Goal: Register for event/course

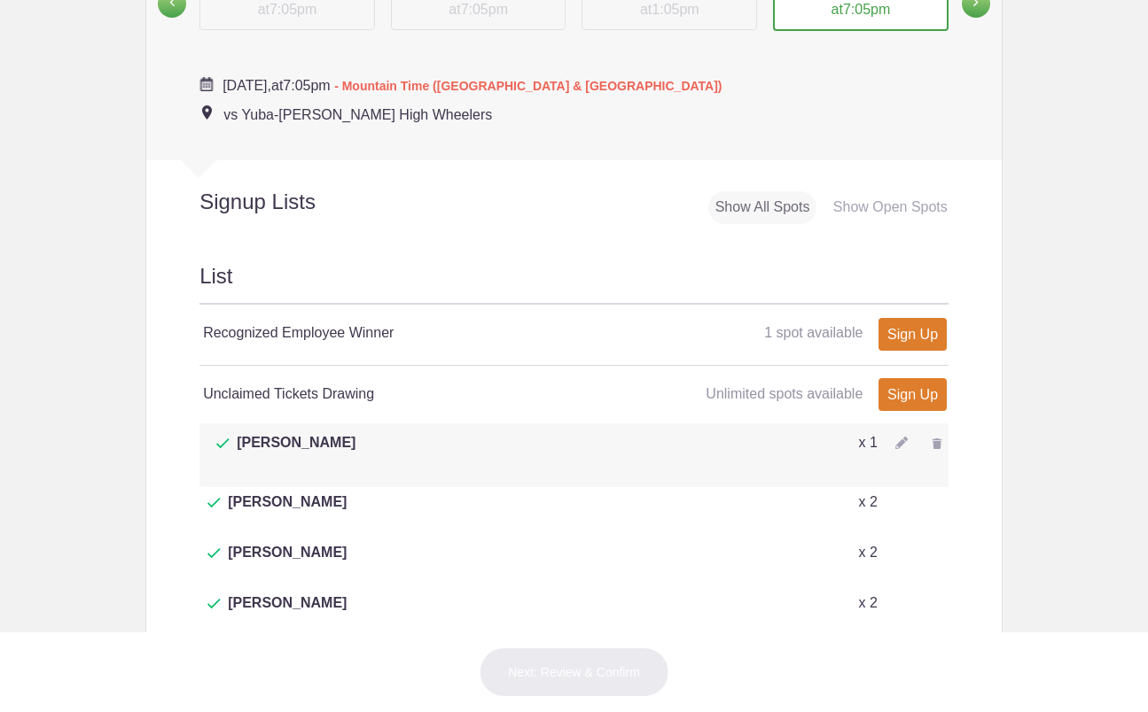
scroll to position [886, 0]
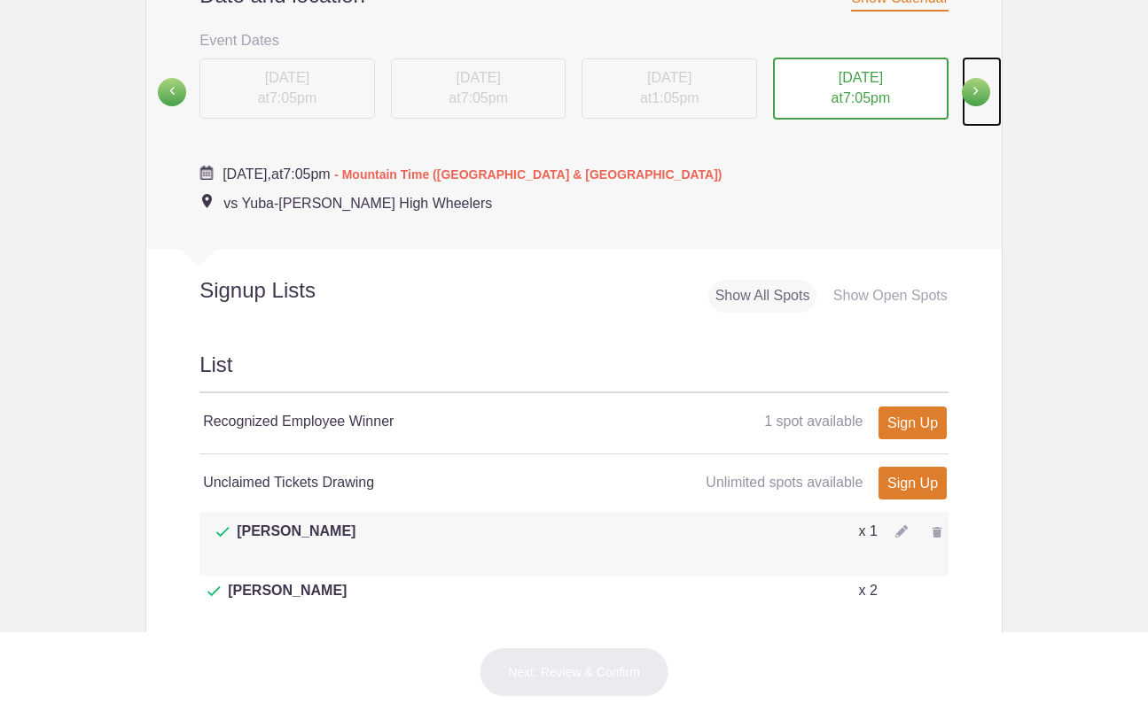
click at [969, 91] on span at bounding box center [976, 92] width 28 height 28
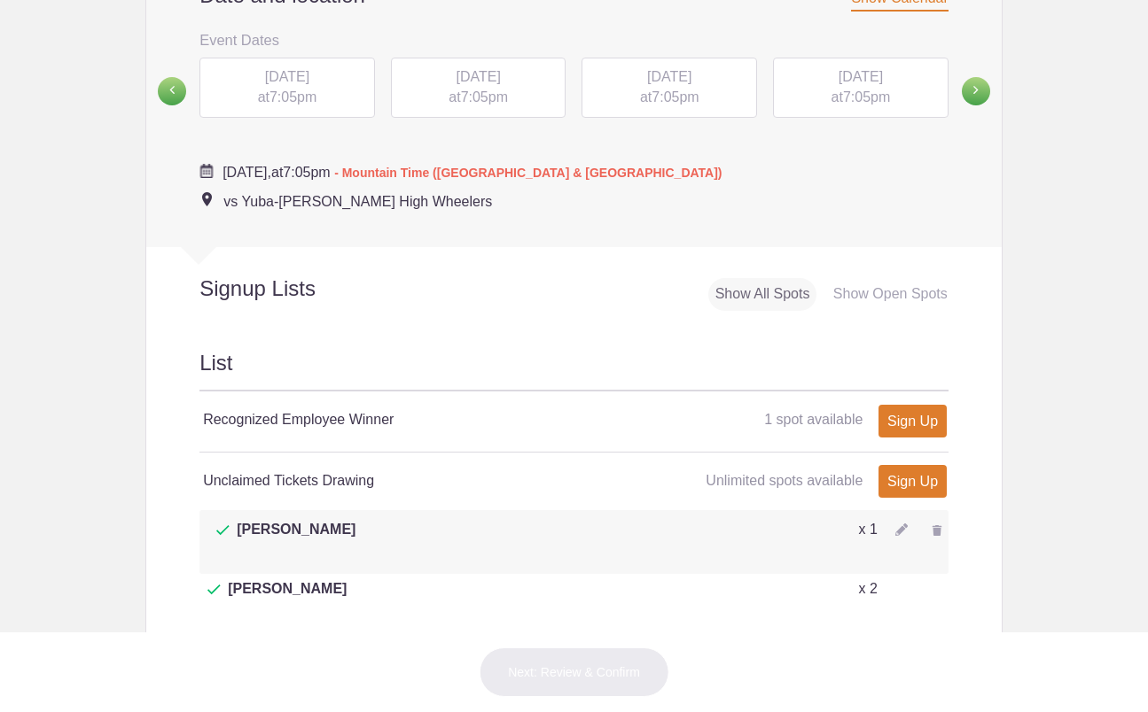
click at [265, 84] on span "[DATE]" at bounding box center [287, 76] width 44 height 15
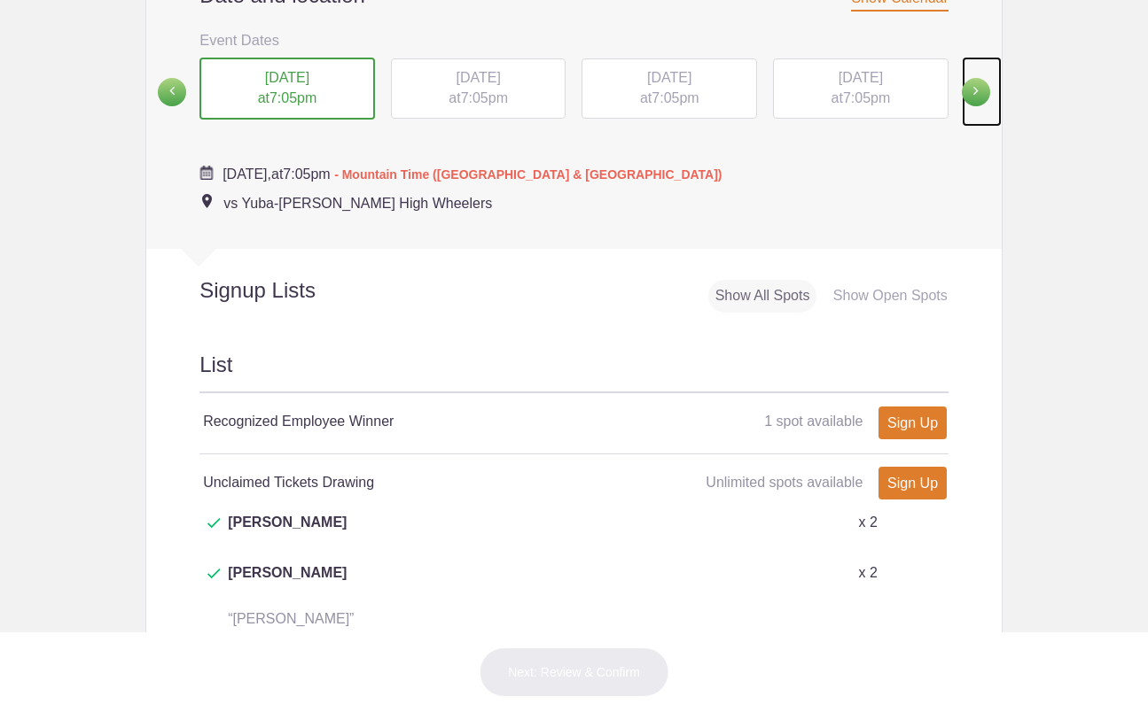
click at [967, 81] on span at bounding box center [976, 92] width 28 height 28
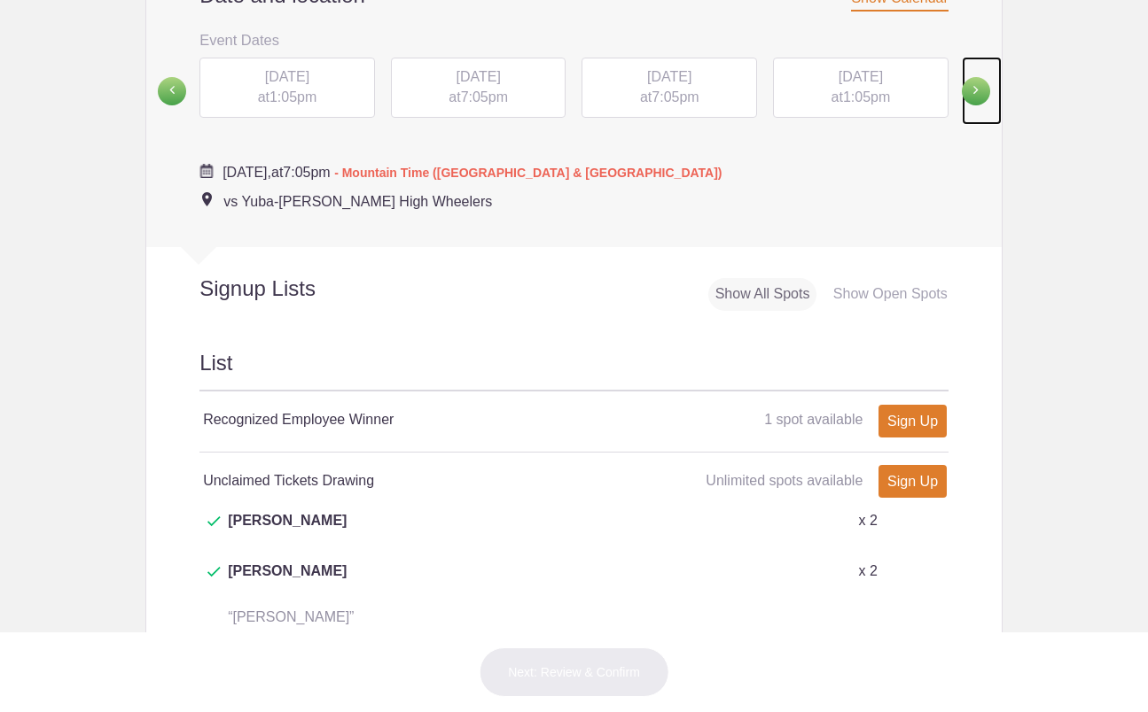
click at [969, 87] on span at bounding box center [976, 91] width 28 height 28
click at [261, 82] on div "[DATE] 7:05pm" at bounding box center [286, 91] width 191 height 68
click at [150, 83] on link at bounding box center [166, 91] width 40 height 68
click at [152, 83] on link at bounding box center [166, 91] width 40 height 68
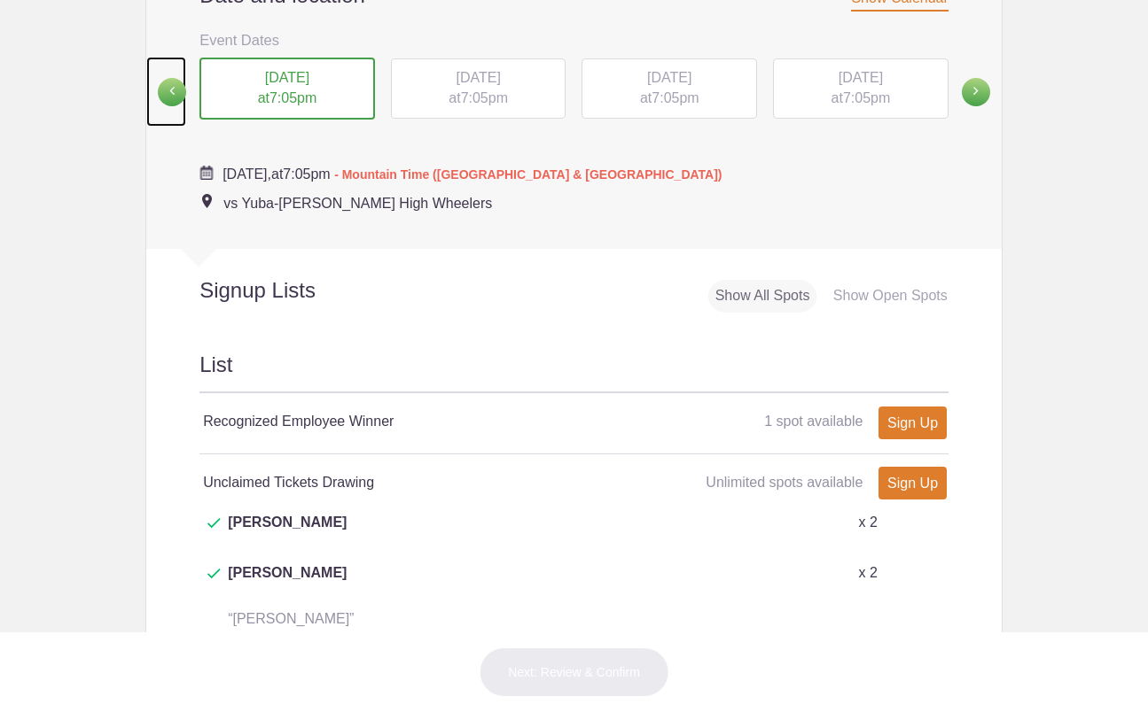
click at [169, 95] on span at bounding box center [172, 92] width 28 height 28
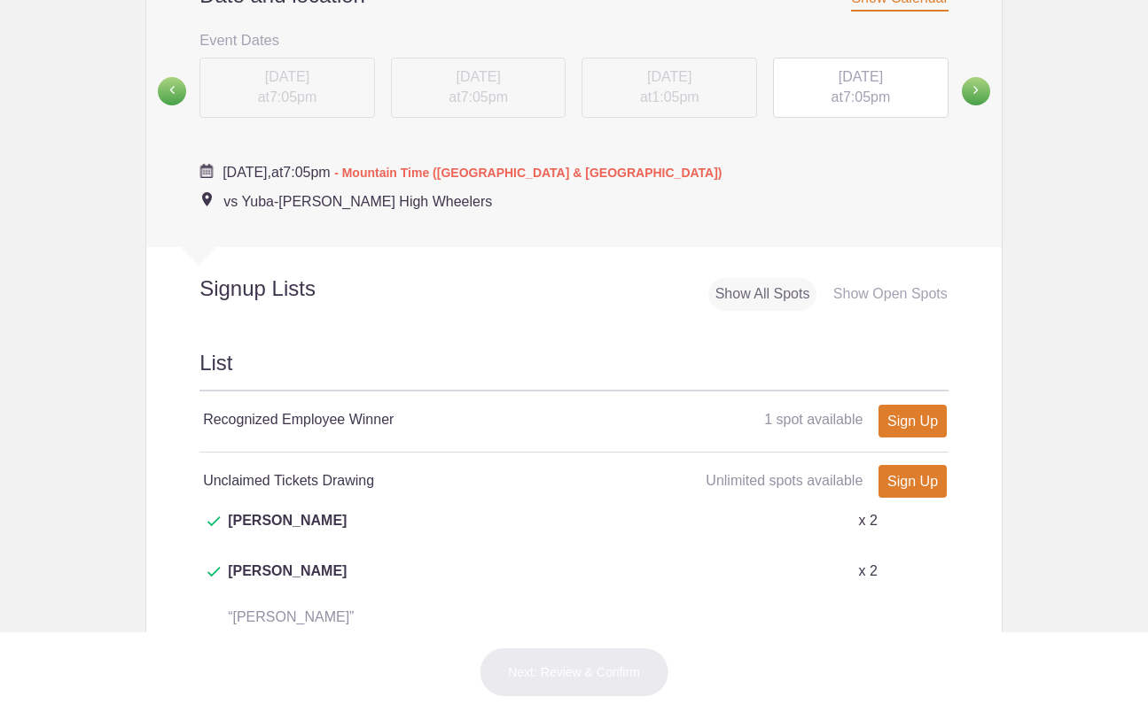
click at [791, 97] on div "[DATE] 7:05pm" at bounding box center [860, 88] width 175 height 60
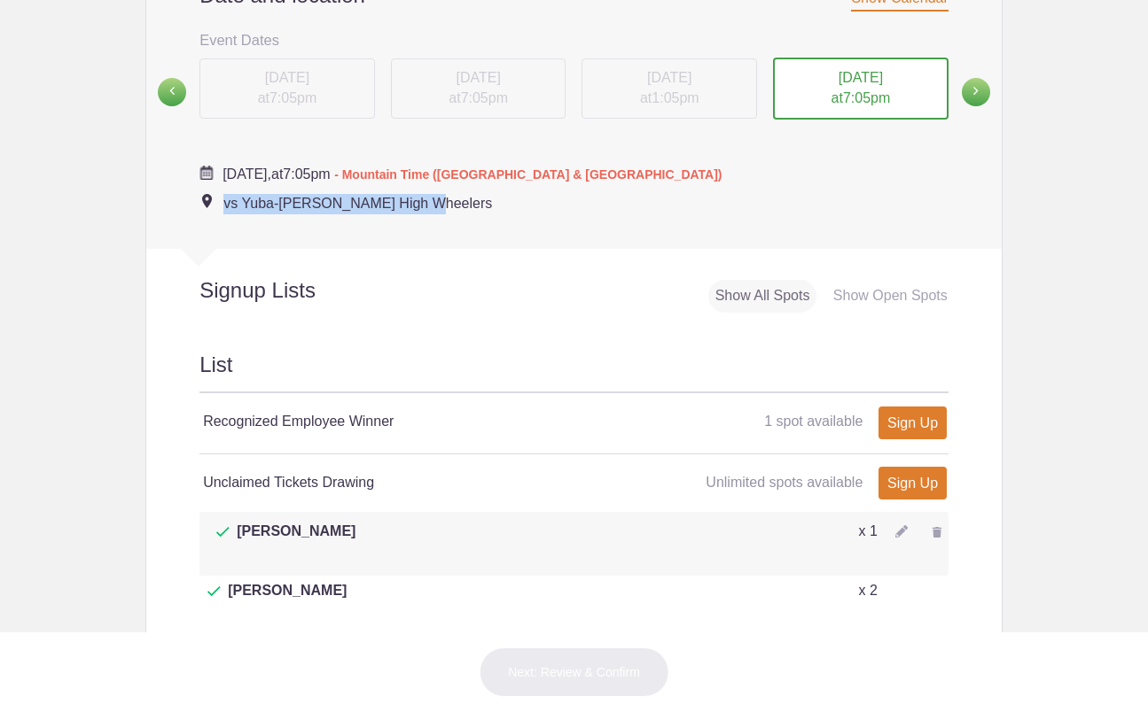
drag, startPoint x: 408, startPoint y: 205, endPoint x: 220, endPoint y: 208, distance: 187.9
click at [220, 208] on div "[DATE] 7:05pm - Mountain Time ([GEOGRAPHIC_DATA] & [GEOGRAPHIC_DATA]) vs Yuba-[…" at bounding box center [573, 180] width 749 height 67
click at [906, 419] on link "Sign Up" at bounding box center [912, 423] width 68 height 33
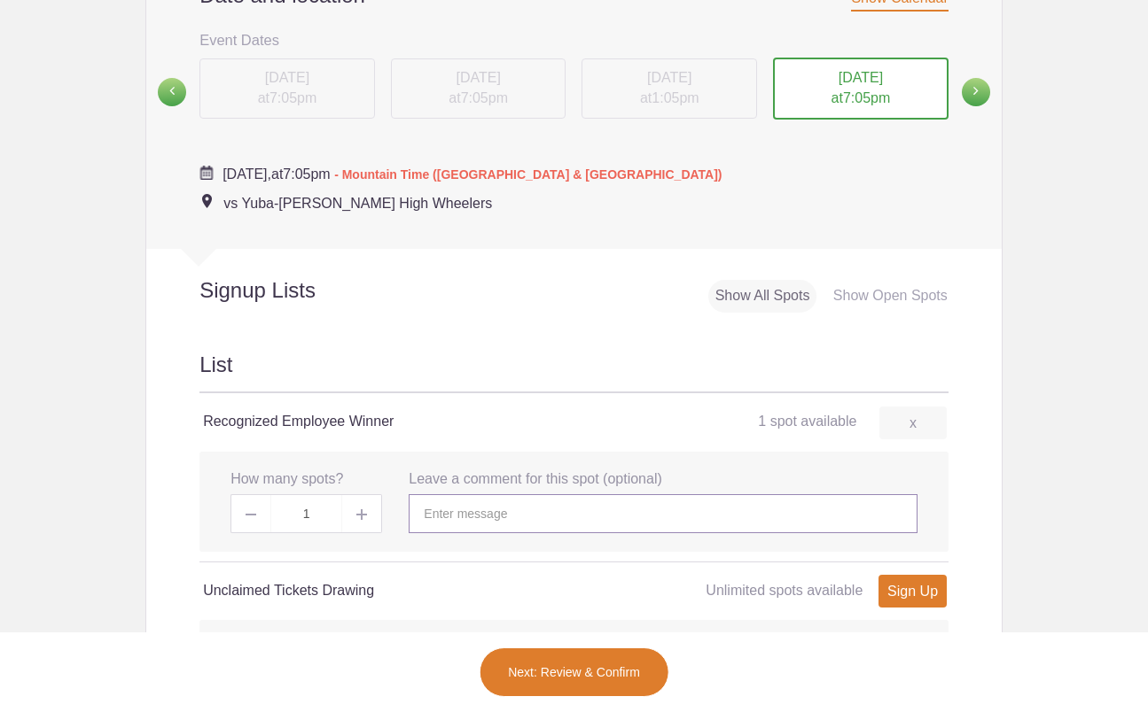
click at [484, 508] on input "text" at bounding box center [663, 513] width 508 height 39
click at [922, 591] on link "Sign Up" at bounding box center [912, 591] width 68 height 33
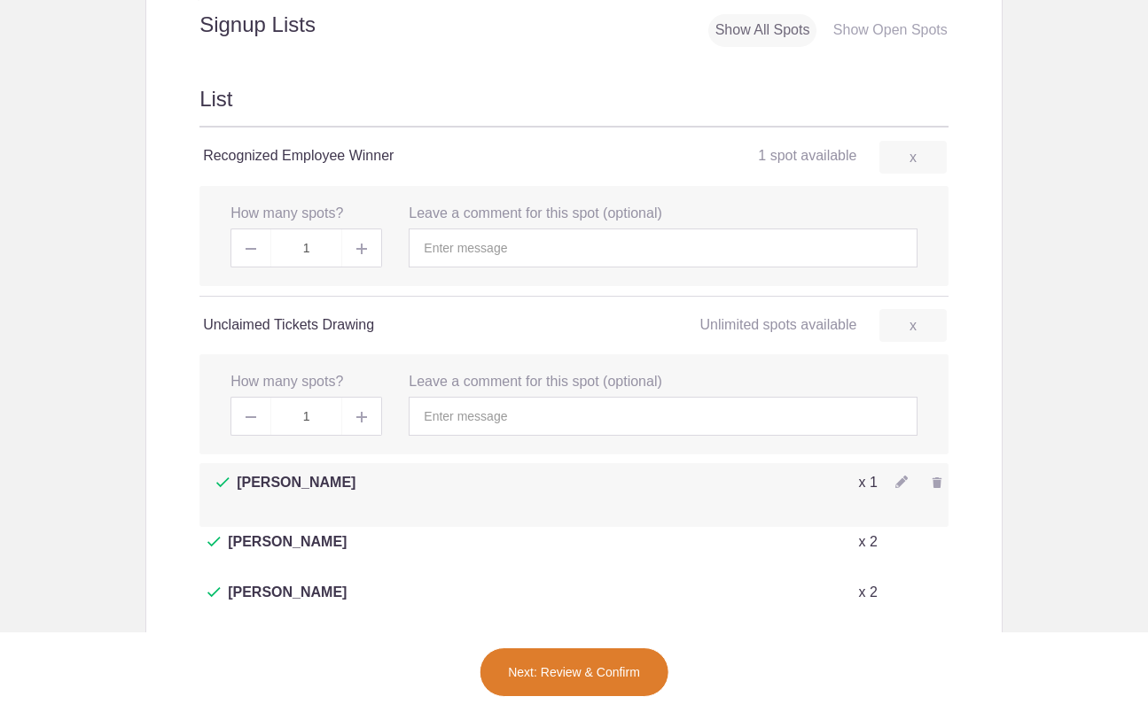
scroll to position [975, 0]
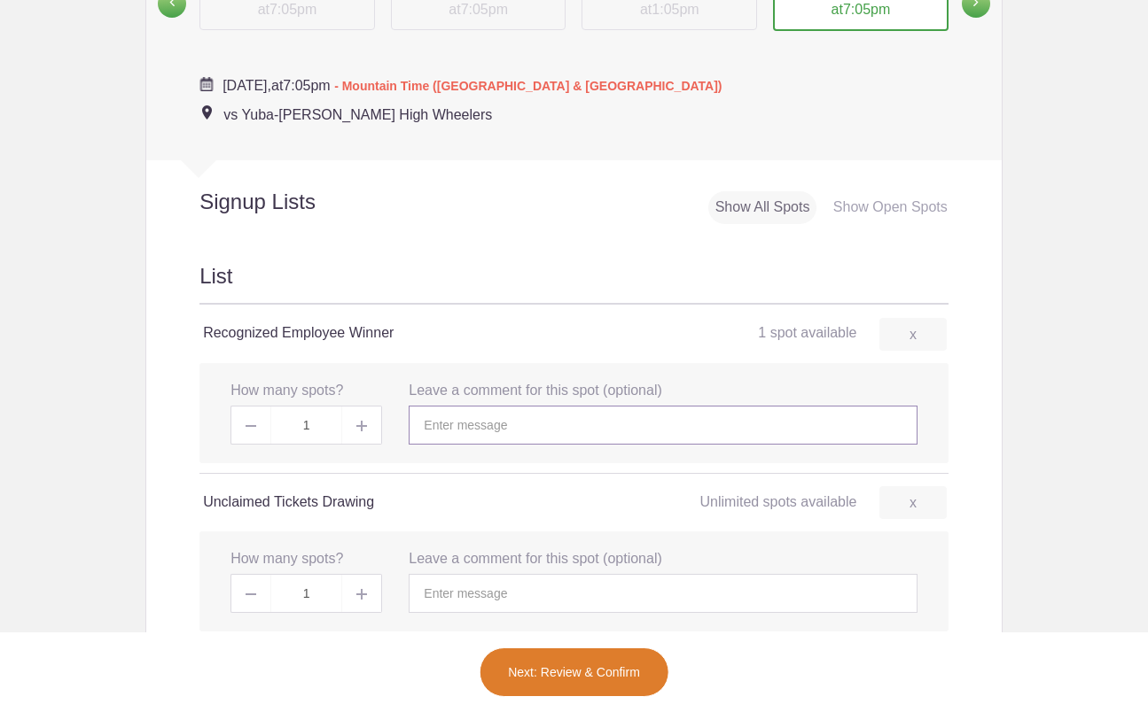
click at [644, 419] on input "text" at bounding box center [663, 425] width 508 height 39
click at [356, 424] on img at bounding box center [361, 426] width 11 height 11
click at [358, 424] on img at bounding box center [361, 426] width 11 height 11
click at [298, 426] on input "1" at bounding box center [306, 425] width 70 height 39
type input "1"
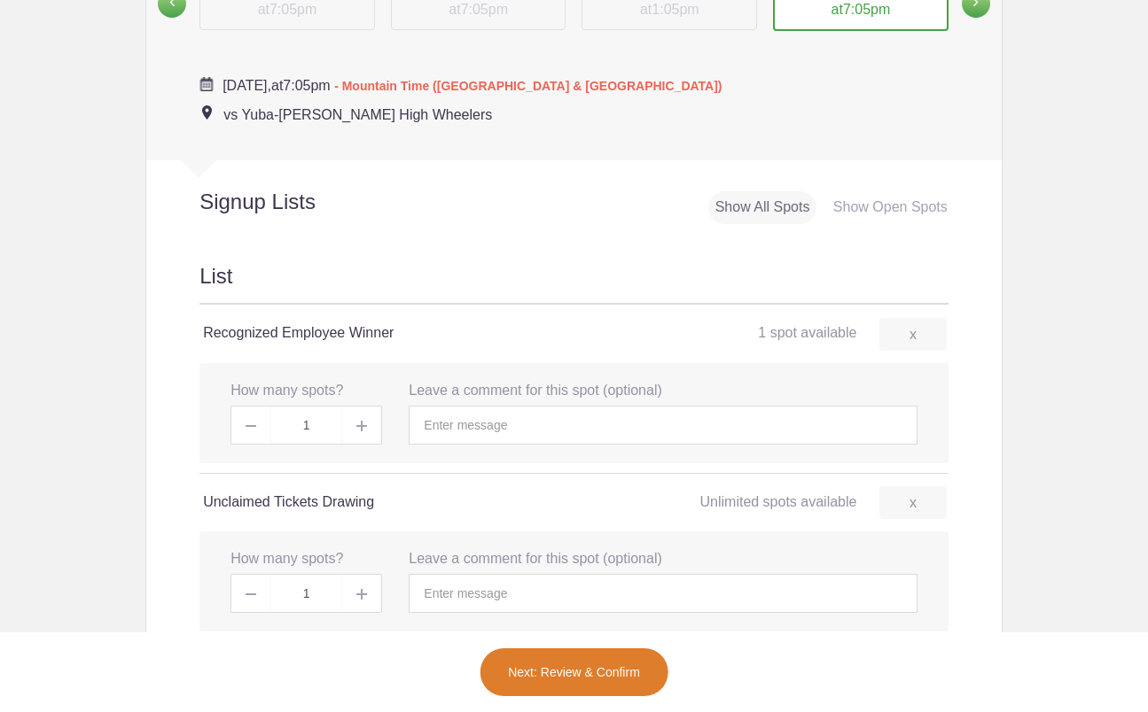
click at [996, 424] on body "My Tools Received Invites Memberships Notifications View all [PERSON_NAME] [PER…" at bounding box center [574, 356] width 1148 height 712
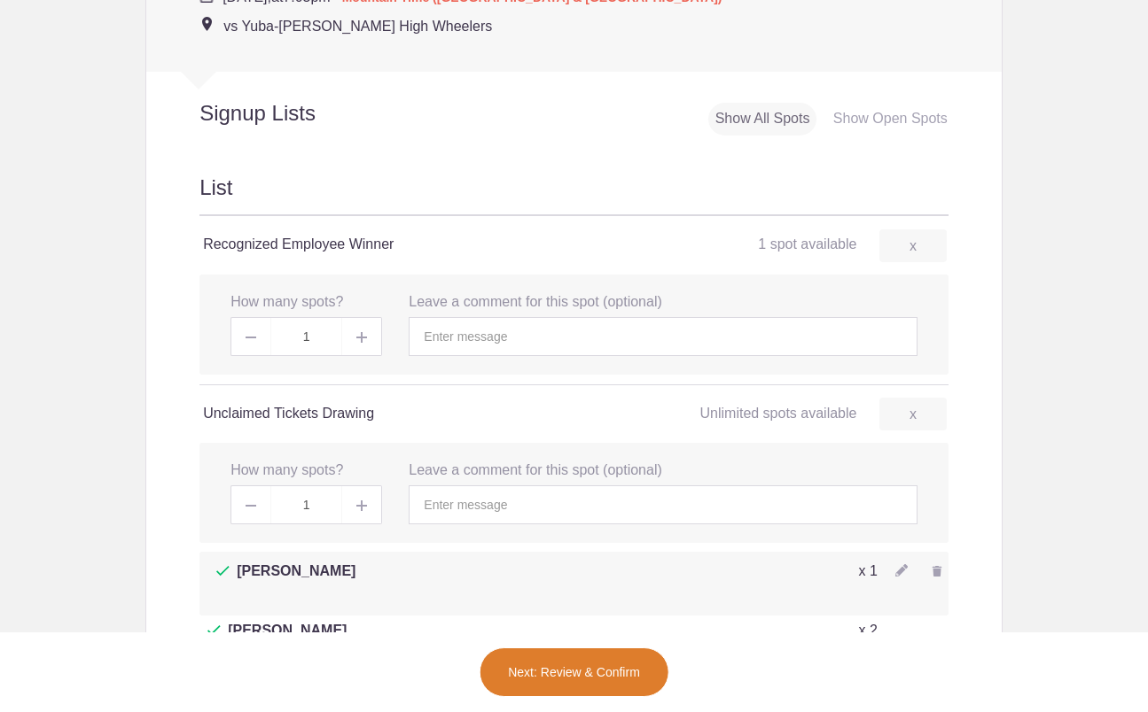
click at [587, 673] on button "Next: Review & Confirm" at bounding box center [574, 673] width 191 height 50
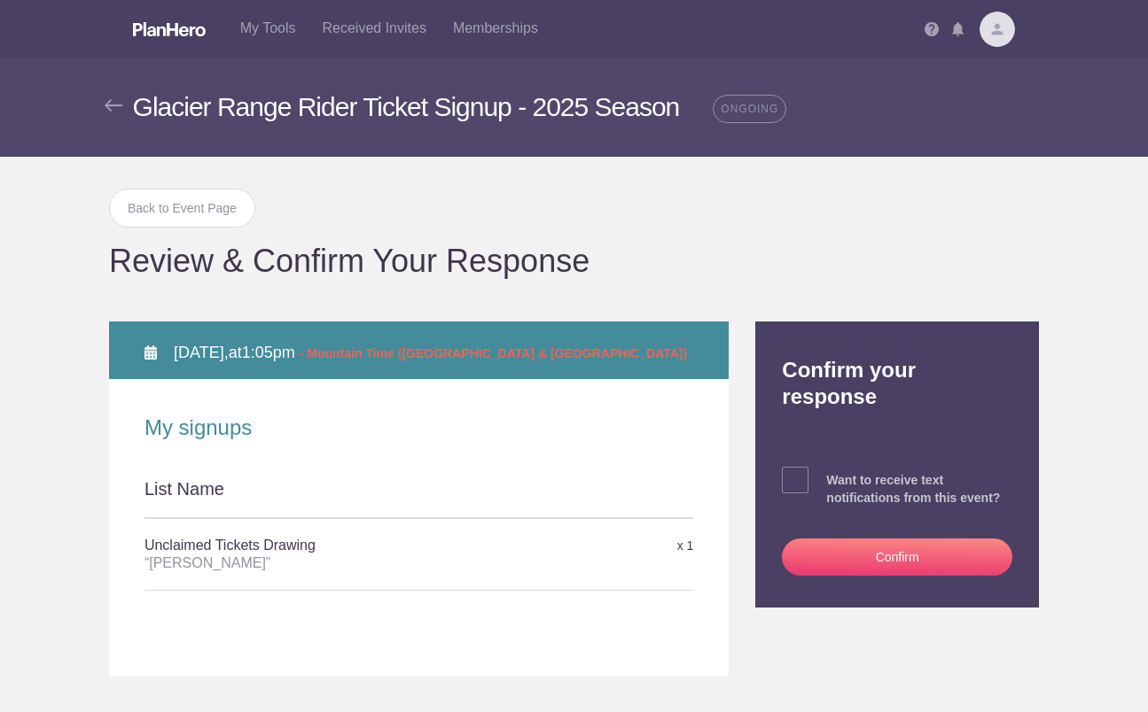
click at [891, 539] on button "Confirm" at bounding box center [897, 557] width 230 height 37
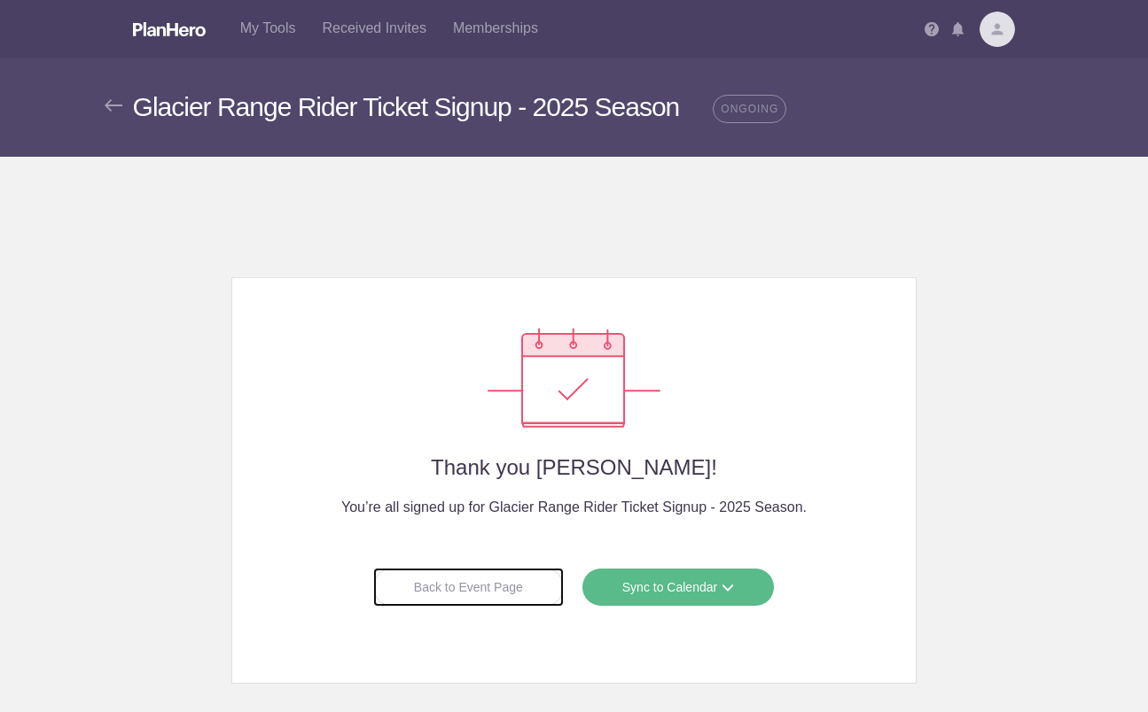
click at [480, 585] on div "Back to Event Page" at bounding box center [468, 587] width 191 height 39
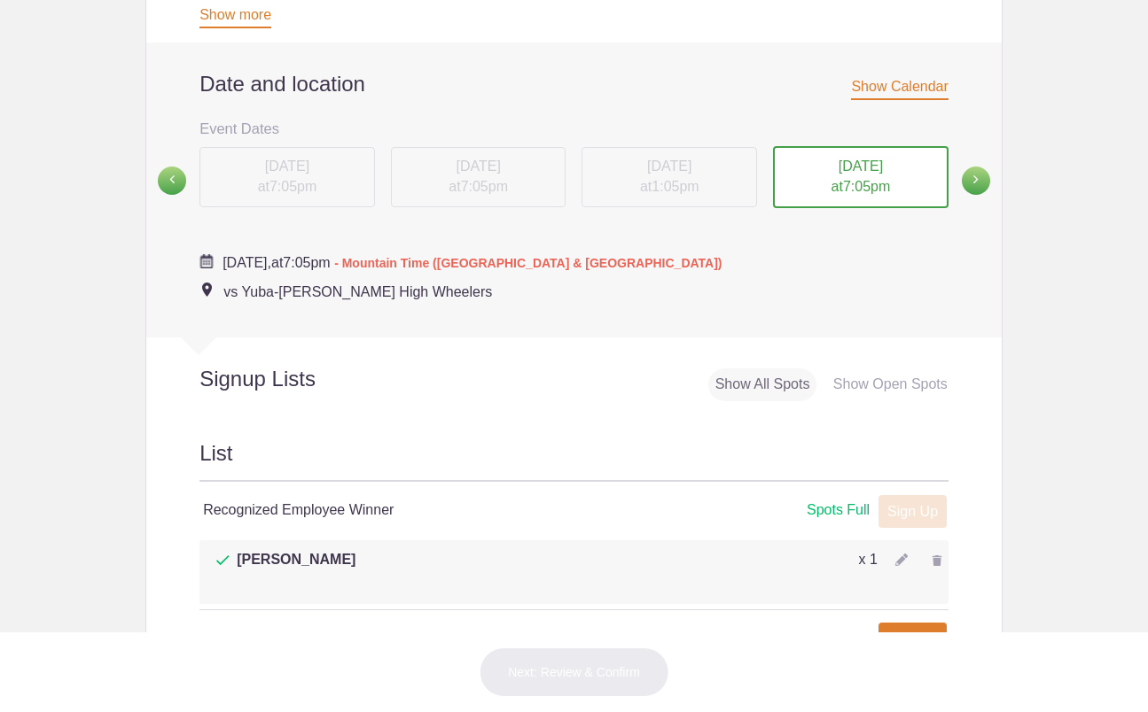
scroll to position [975, 0]
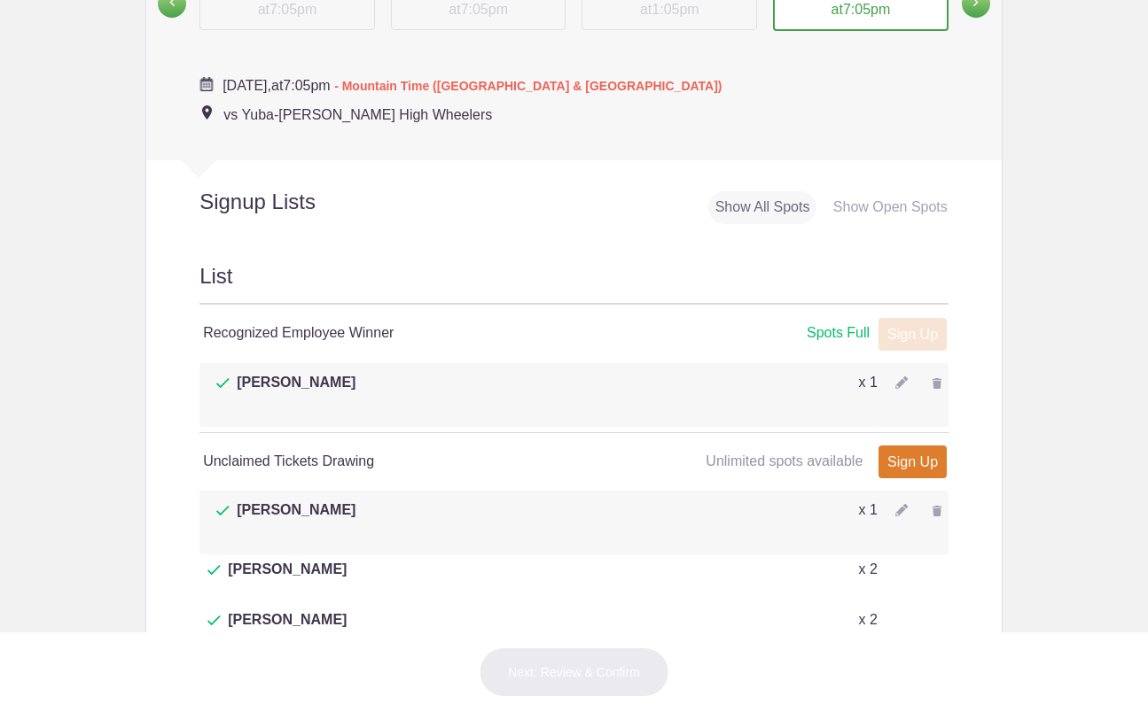
click at [931, 506] on img at bounding box center [936, 511] width 11 height 11
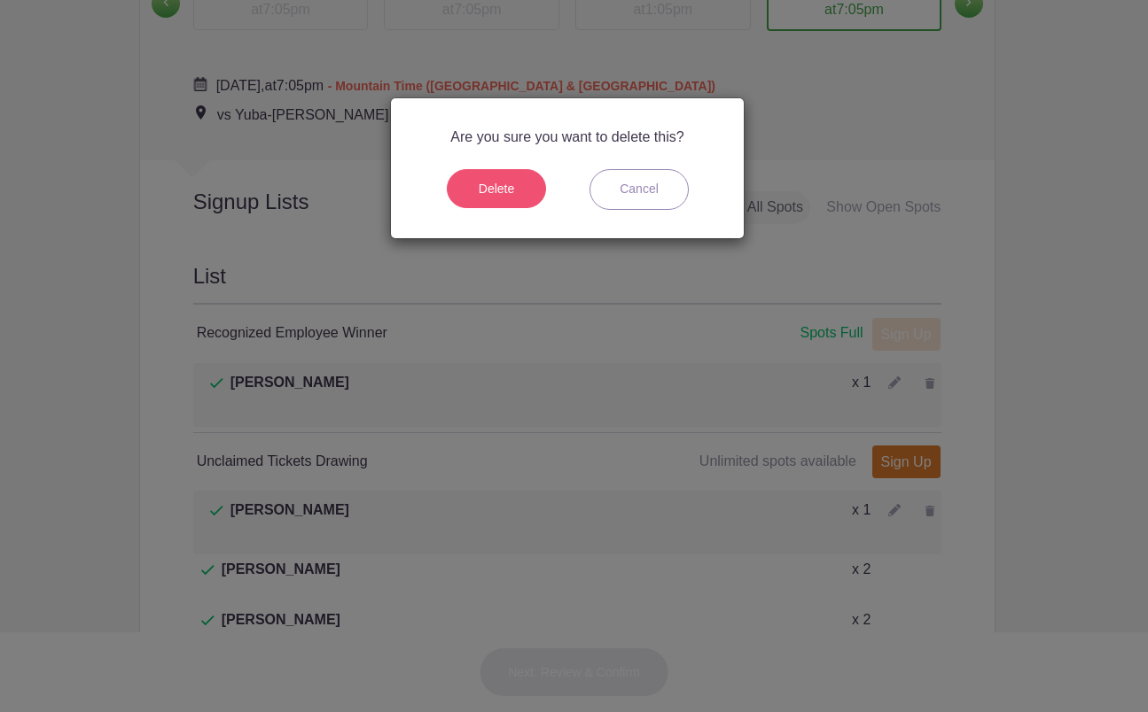
click at [484, 186] on button "Delete" at bounding box center [496, 188] width 99 height 39
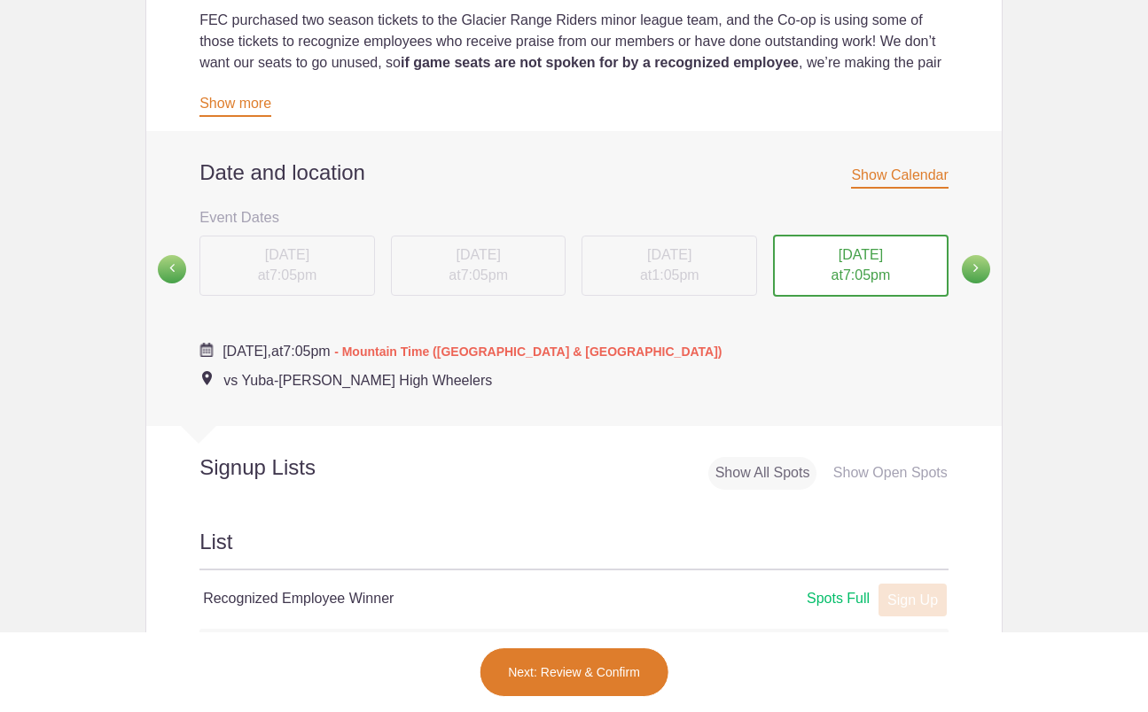
scroll to position [886, 0]
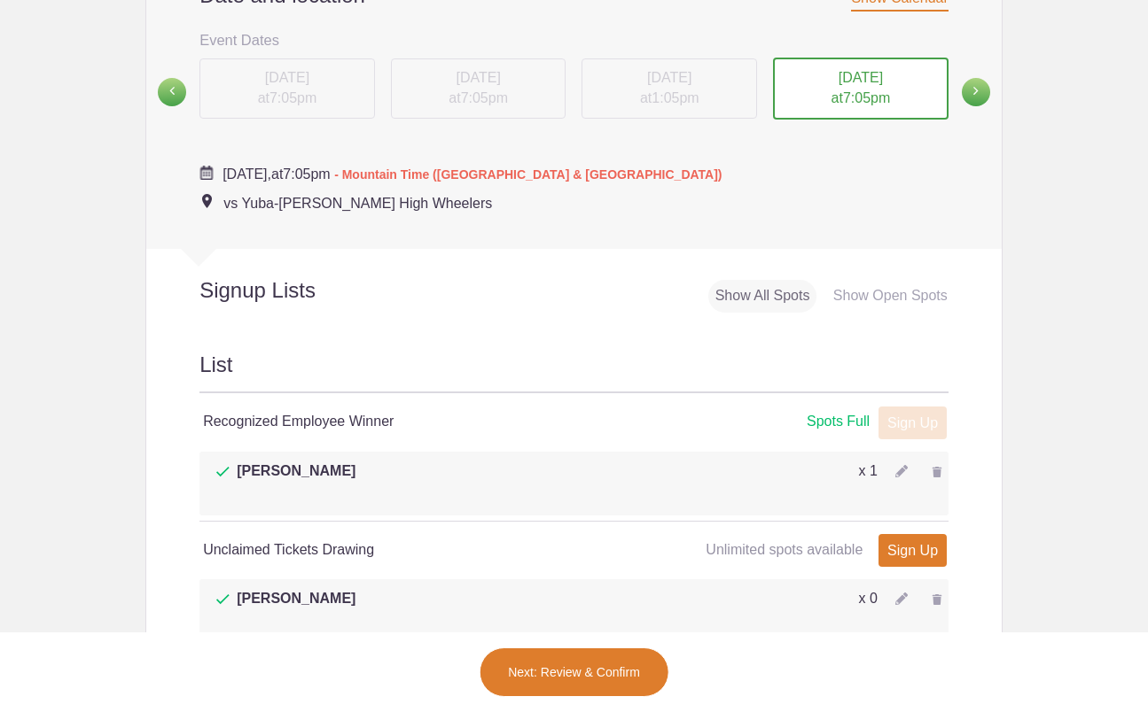
click at [842, 82] on span "[DATE]" at bounding box center [860, 77] width 44 height 15
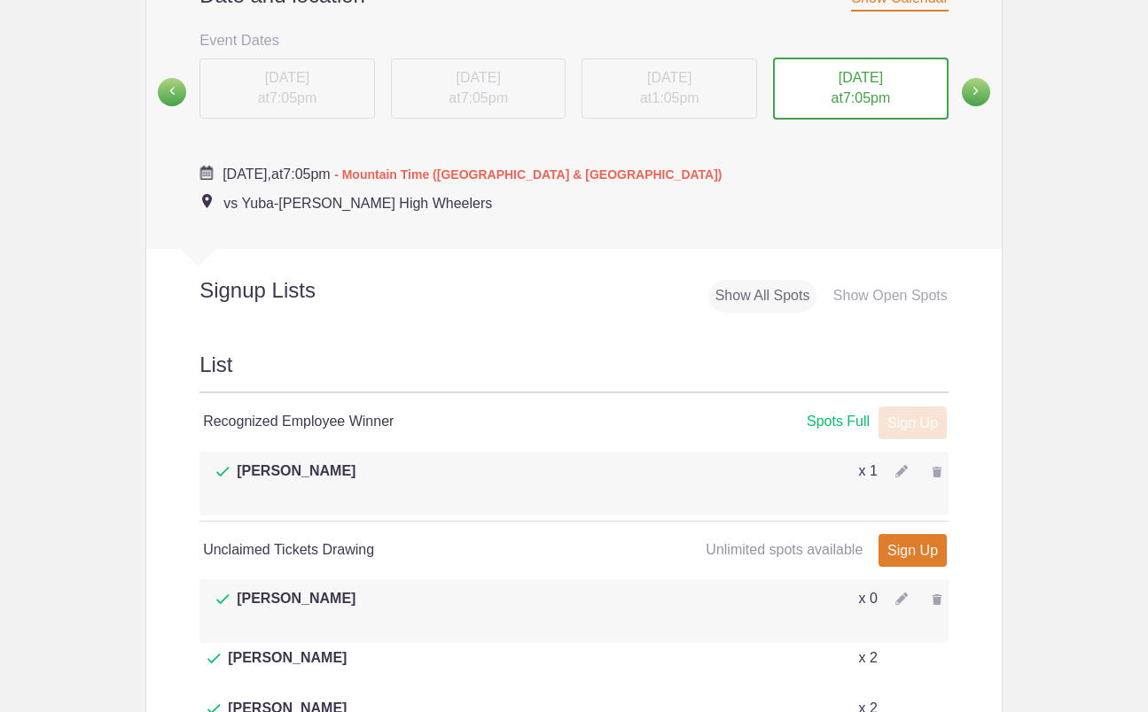
click at [931, 595] on img at bounding box center [936, 600] width 11 height 11
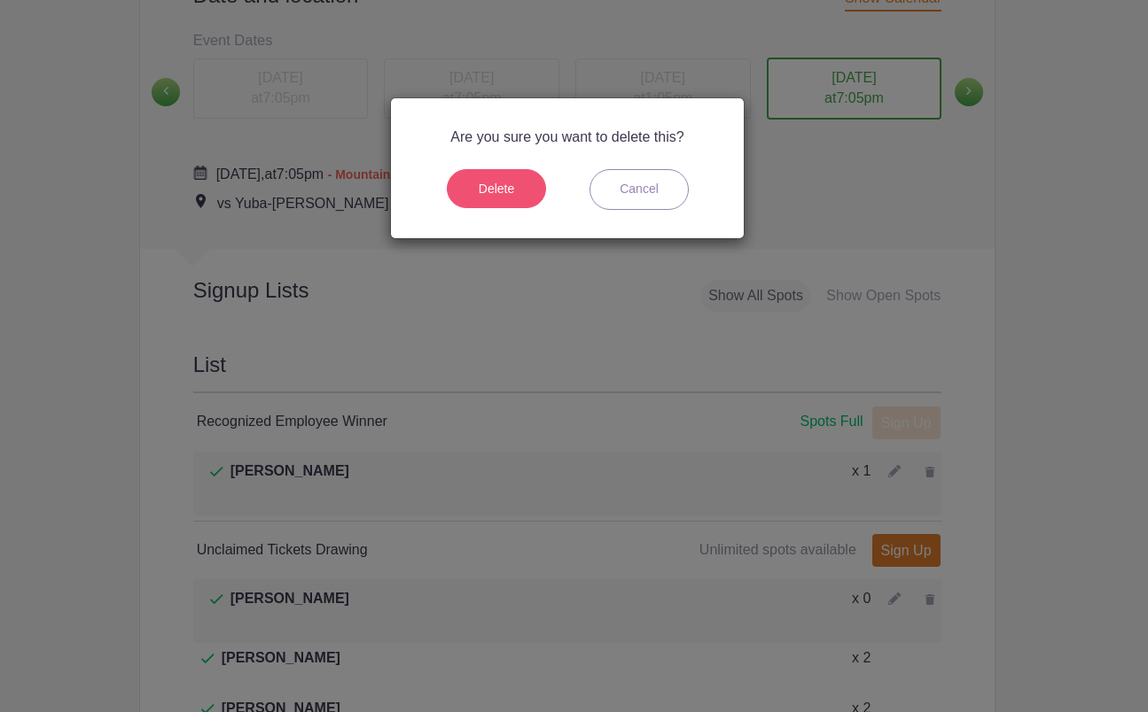
click at [511, 186] on button "Delete" at bounding box center [496, 188] width 99 height 39
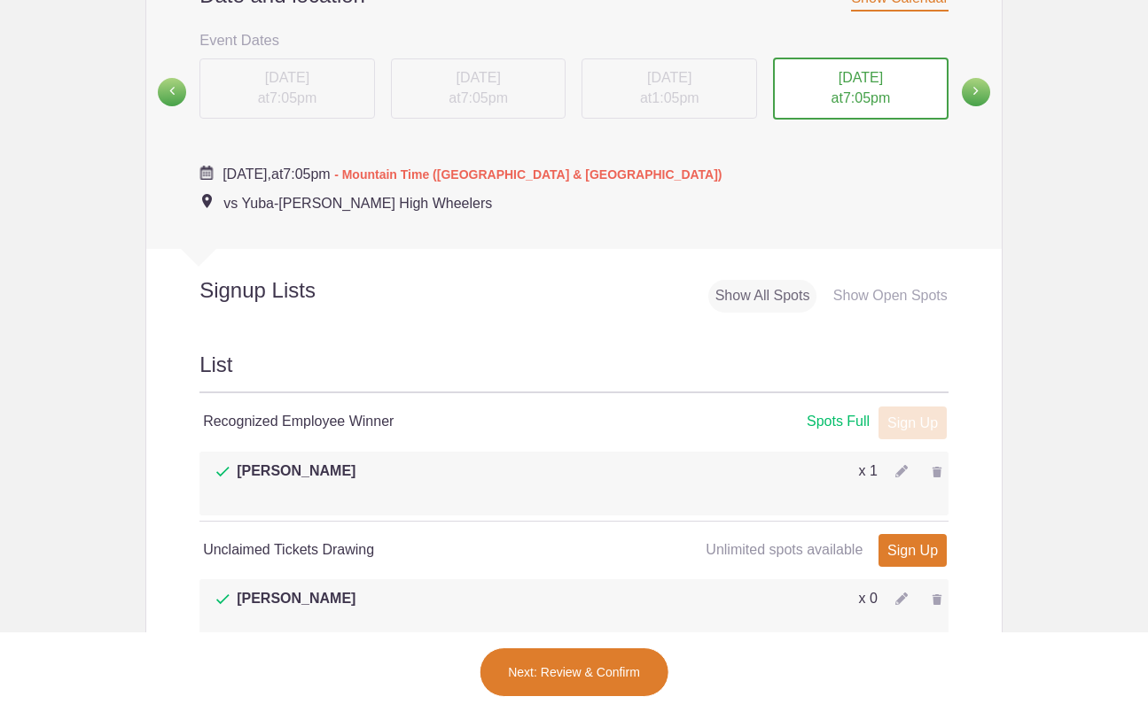
scroll to position [975, 0]
